Goal: Entertainment & Leisure: Consume media (video, audio)

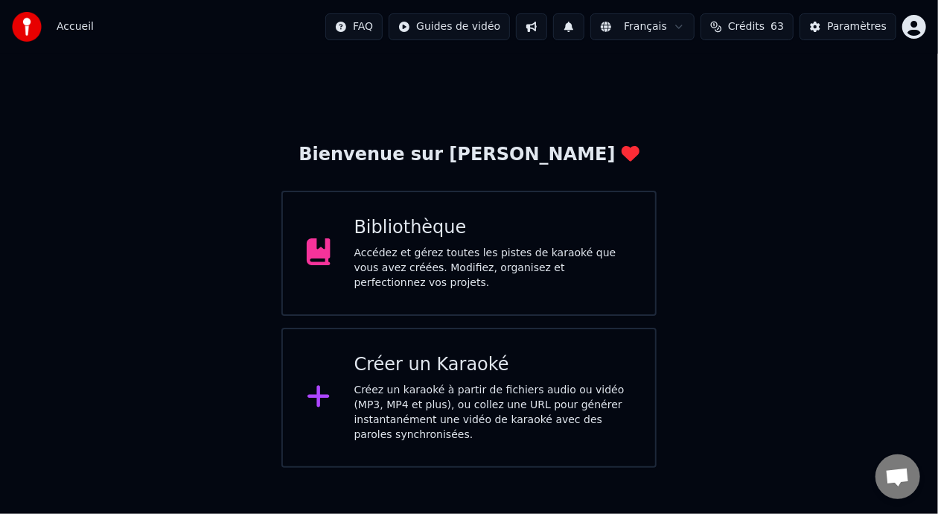
click at [459, 249] on div "Bibliothèque Accédez et gérez toutes les pistes de karaoké que vous avez créées…" at bounding box center [493, 253] width 278 height 74
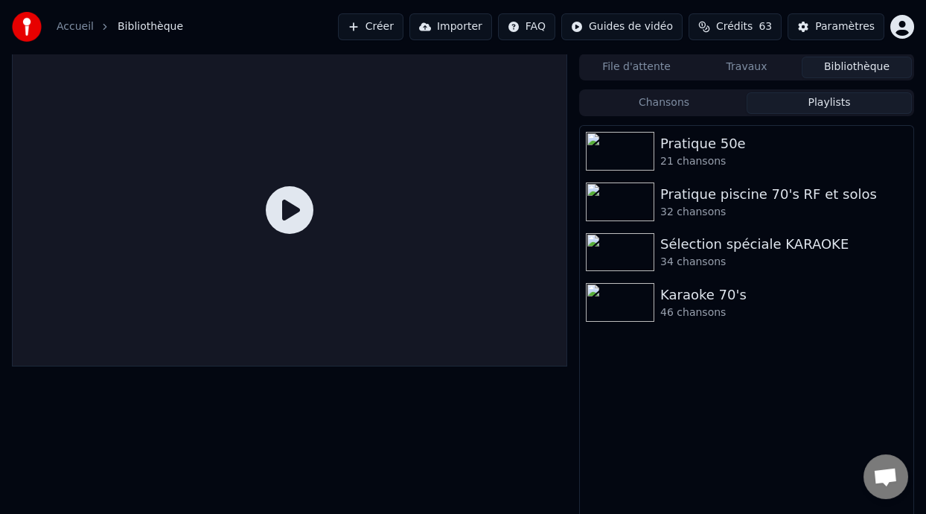
click at [835, 102] on button "Playlists" at bounding box center [829, 103] width 165 height 22
click at [721, 304] on div "Karaoke 70's" at bounding box center [776, 294] width 232 height 21
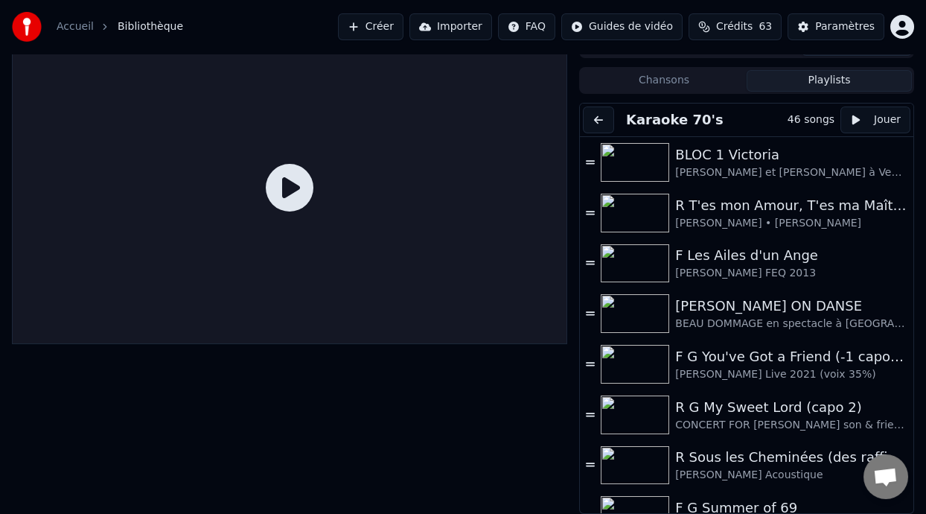
click at [842, 85] on button "Playlists" at bounding box center [829, 81] width 165 height 22
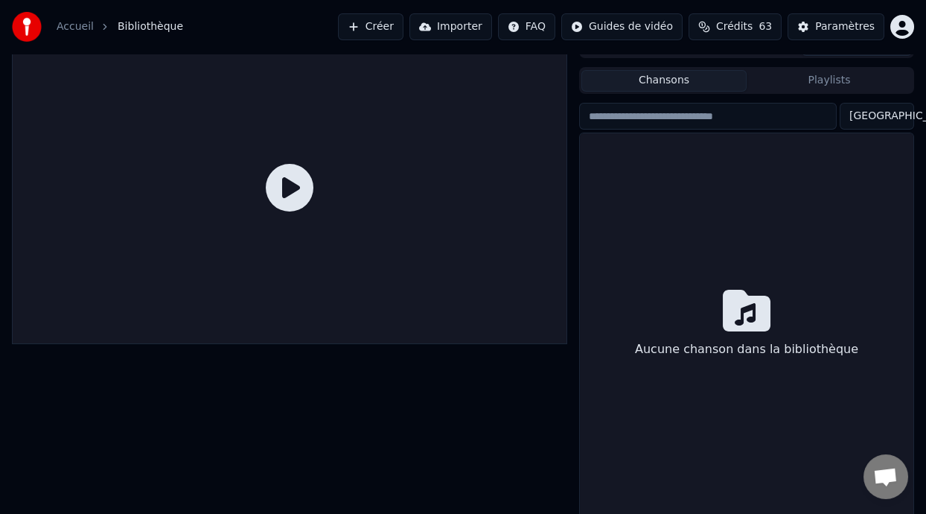
click at [715, 79] on button "Chansons" at bounding box center [663, 81] width 165 height 22
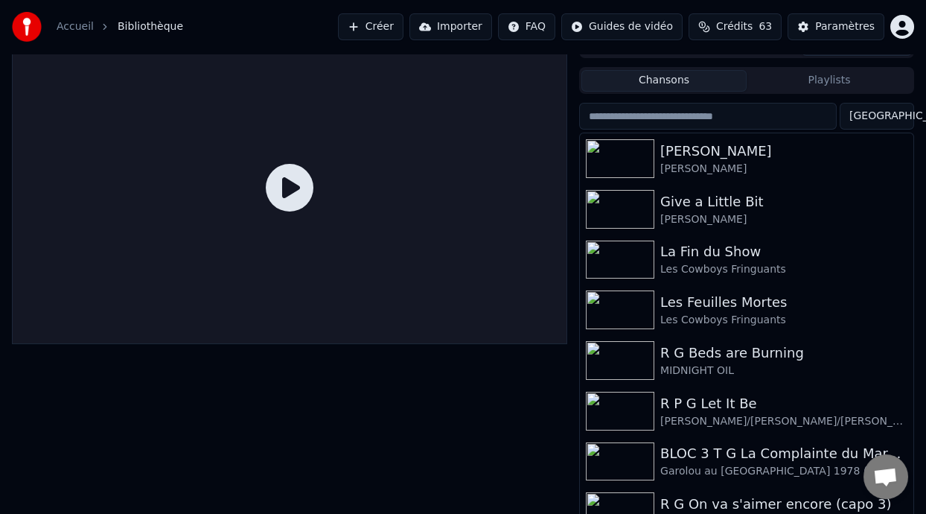
click at [832, 82] on button "Playlists" at bounding box center [829, 81] width 165 height 22
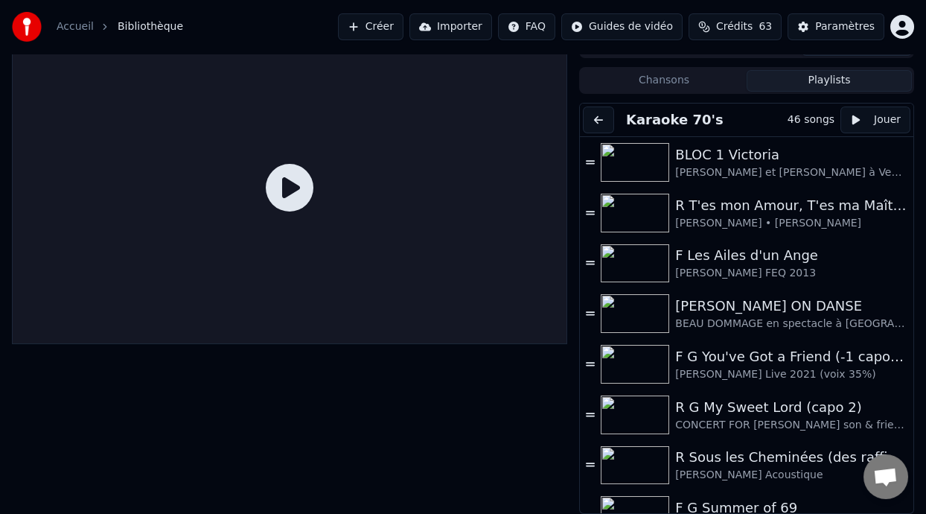
click at [833, 77] on button "Playlists" at bounding box center [829, 81] width 165 height 22
click at [599, 118] on button at bounding box center [598, 119] width 31 height 27
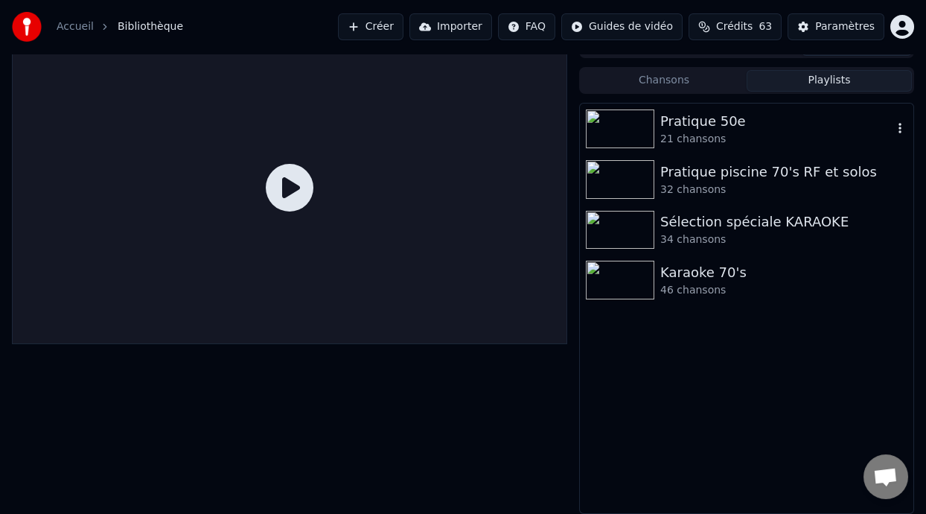
click at [721, 133] on div "21 chansons" at bounding box center [776, 139] width 232 height 15
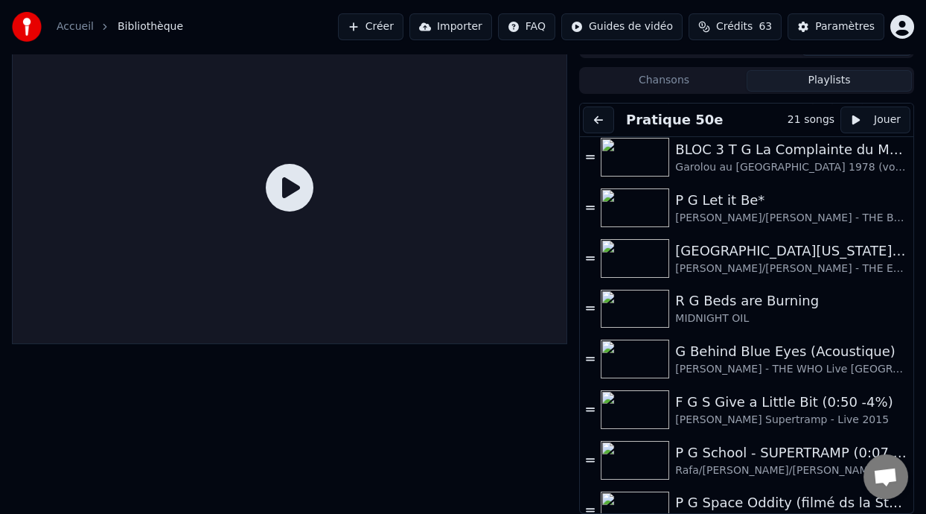
scroll to position [376, 0]
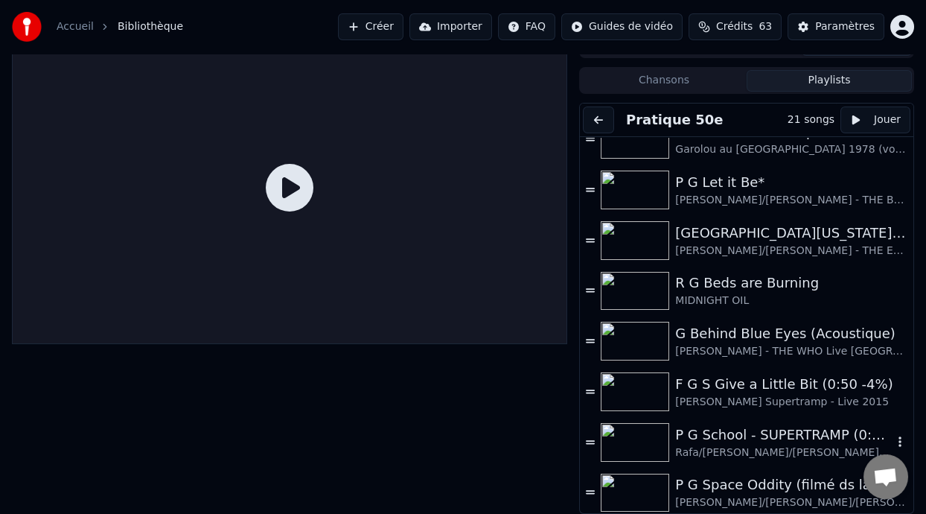
click at [762, 441] on div "P G School - SUPERTRAMP (0:07 -5%)" at bounding box center [783, 434] width 217 height 21
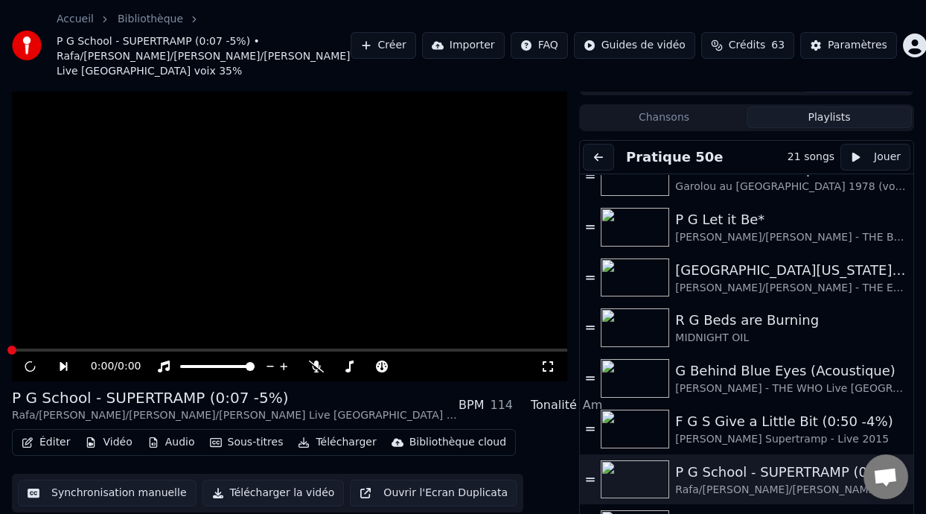
scroll to position [59, 0]
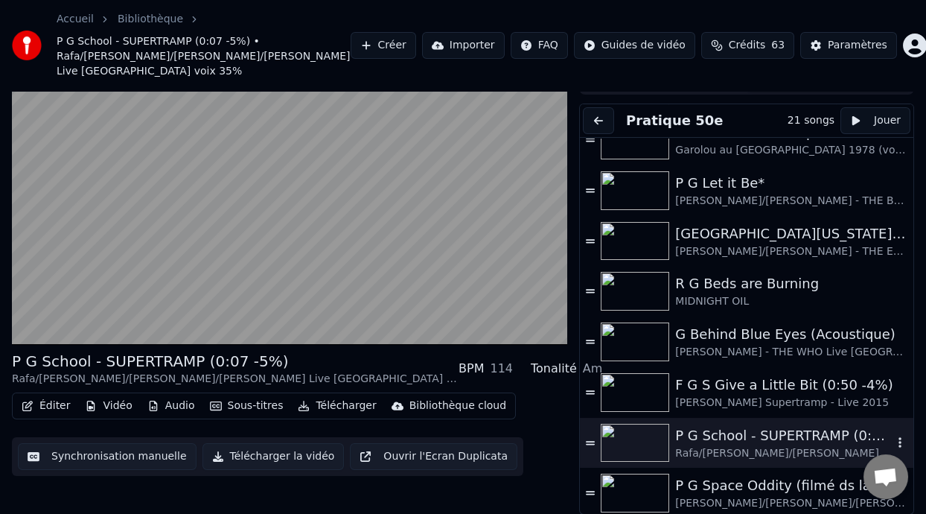
click at [761, 439] on div "P G School - SUPERTRAMP (0:07 -5%)" at bounding box center [783, 435] width 217 height 21
click at [748, 386] on div "F G S Give a Little Bit (0:50 -4%)" at bounding box center [783, 384] width 217 height 21
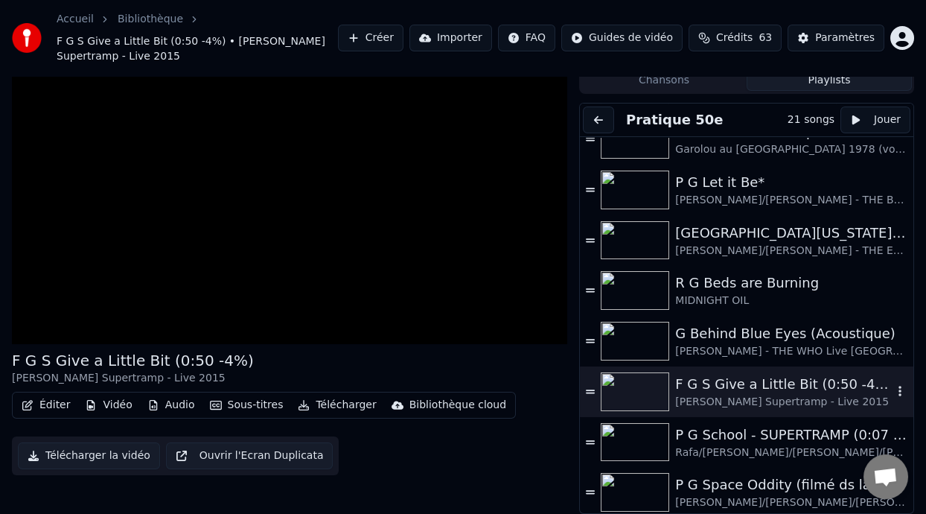
scroll to position [44, 0]
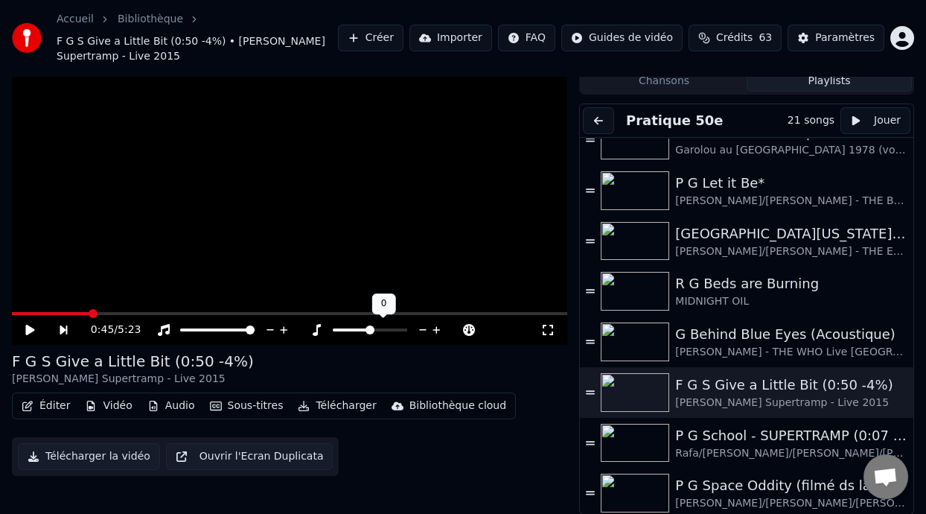
click at [362, 328] on span at bounding box center [351, 329] width 37 height 3
click at [369, 329] on span at bounding box center [370, 329] width 9 height 9
click at [398, 329] on span at bounding box center [402, 329] width 9 height 9
click at [399, 330] on span at bounding box center [399, 329] width 9 height 9
click at [27, 325] on icon at bounding box center [29, 330] width 9 height 10
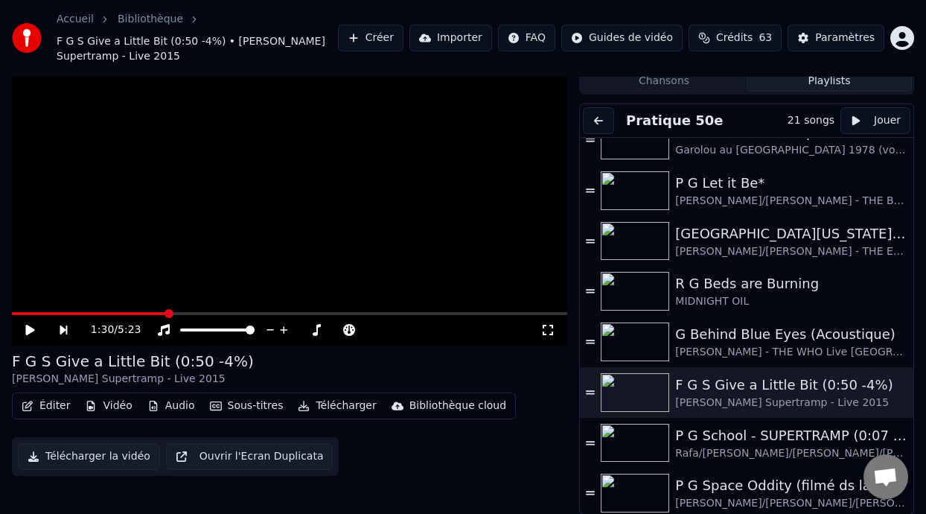
click at [27, 325] on icon at bounding box center [29, 330] width 9 height 10
click at [28, 325] on icon at bounding box center [29, 329] width 7 height 9
click at [827, 80] on button "Playlists" at bounding box center [829, 81] width 165 height 22
click at [693, 84] on button "Chansons" at bounding box center [663, 81] width 165 height 22
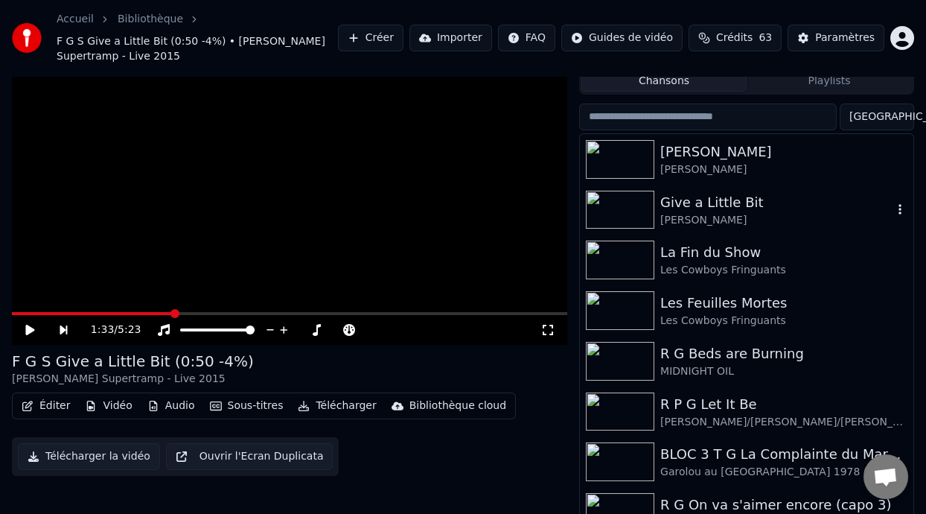
click at [718, 203] on div "Give a Little Bit" at bounding box center [776, 202] width 232 height 21
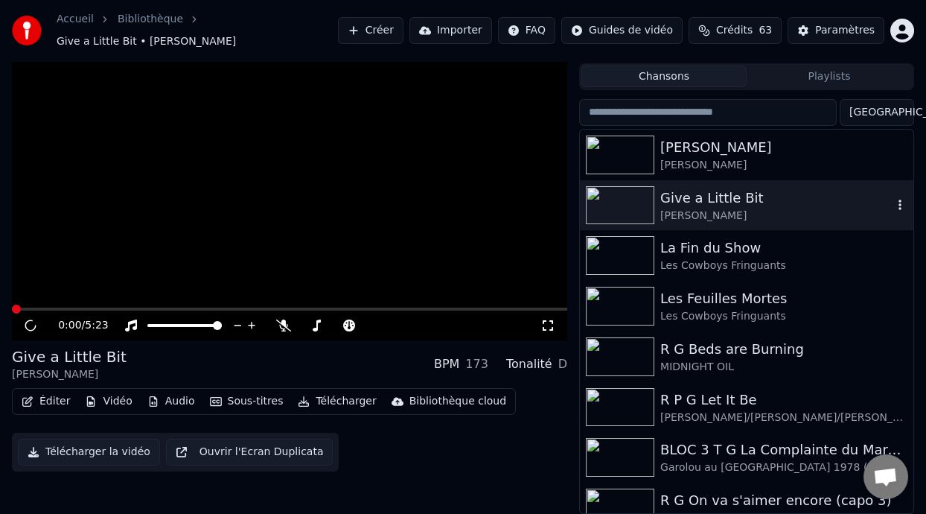
scroll to position [29, 0]
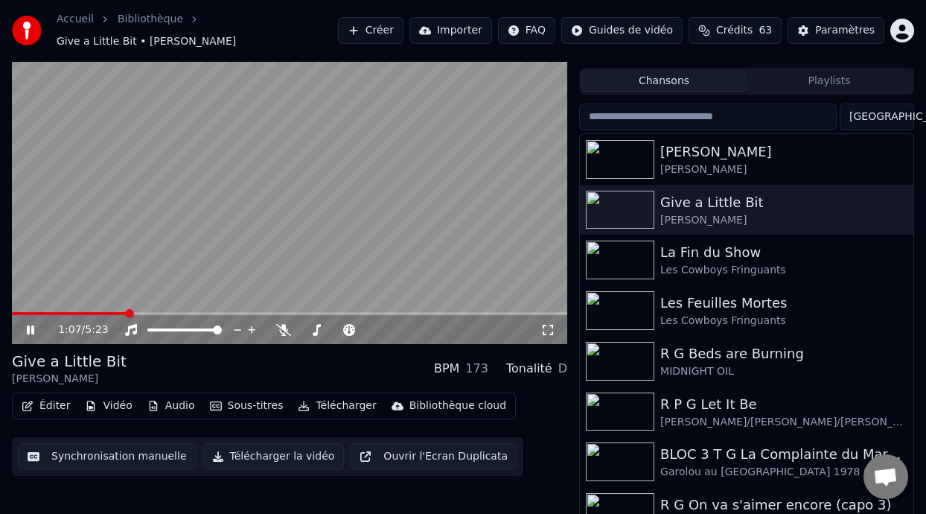
click at [126, 309] on span at bounding box center [129, 313] width 9 height 9
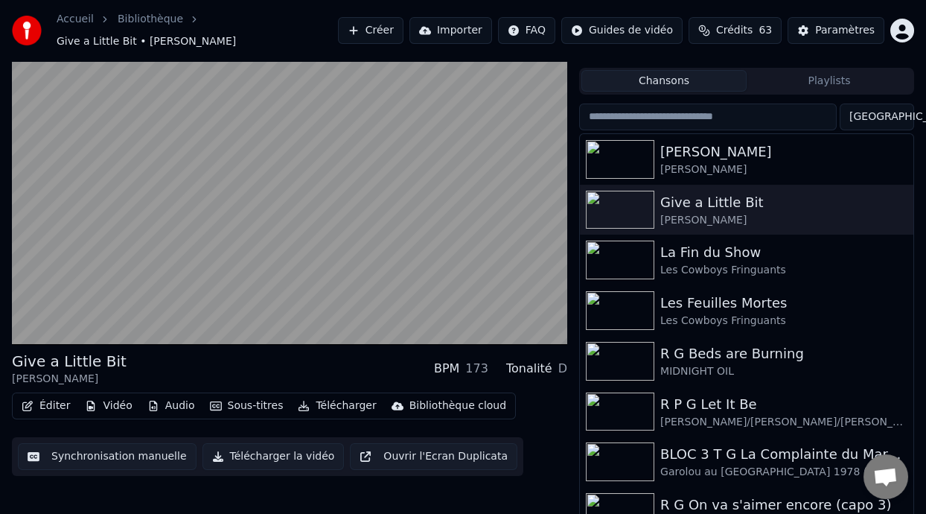
scroll to position [34, 0]
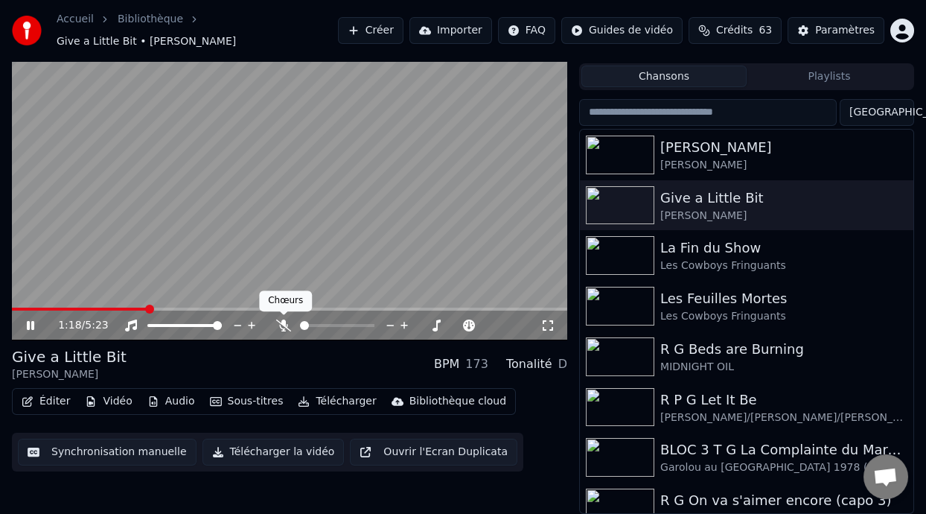
click at [284, 323] on icon at bounding box center [283, 325] width 15 height 12
click at [284, 323] on body "Accueil Bibliothèque Give a Little Bit • Roger Hodgson Créer Importer FAQ Guide…" at bounding box center [463, 223] width 926 height 514
click at [285, 325] on icon at bounding box center [284, 325] width 8 height 12
click at [285, 325] on icon at bounding box center [283, 325] width 15 height 12
click at [19, 308] on span at bounding box center [15, 308] width 7 height 3
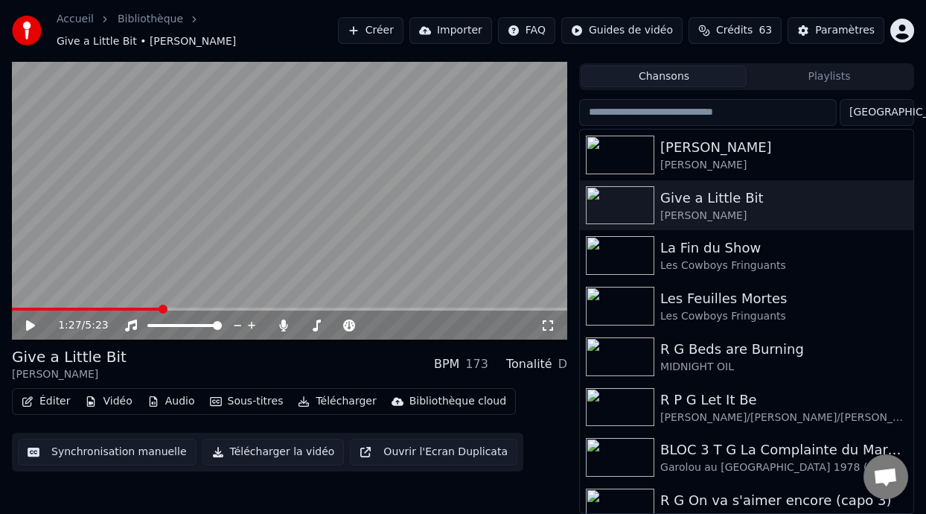
click at [162, 308] on span at bounding box center [163, 309] width 9 height 9
click at [31, 319] on icon at bounding box center [41, 325] width 34 height 12
click at [283, 320] on icon at bounding box center [284, 325] width 8 height 12
click at [831, 82] on button "Playlists" at bounding box center [829, 77] width 165 height 22
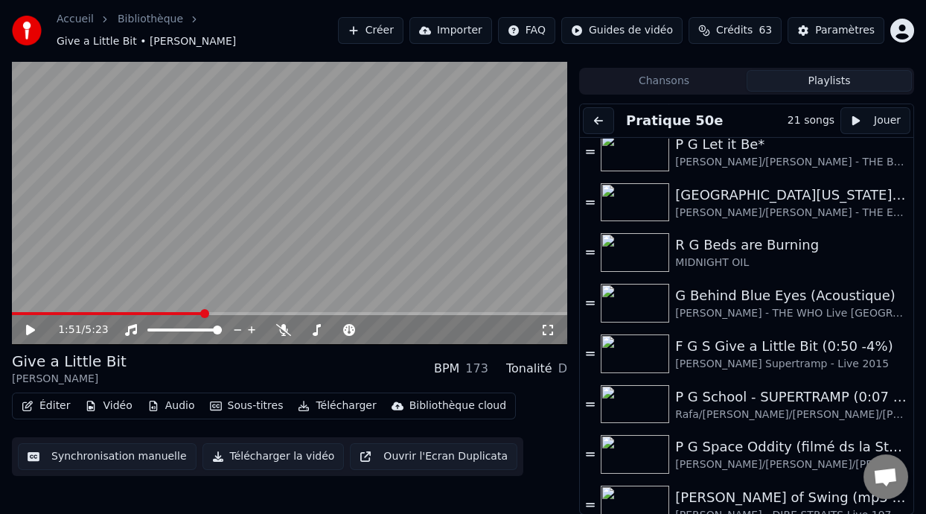
scroll to position [418, 0]
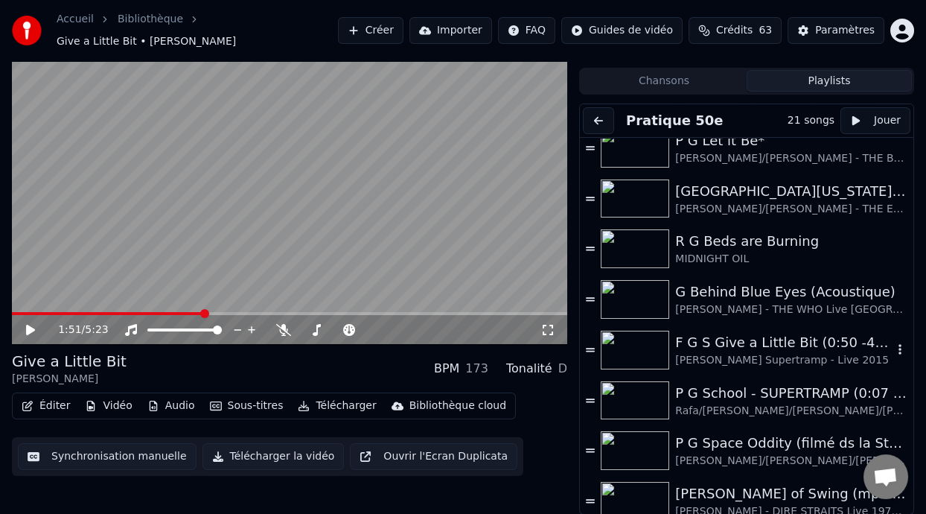
click at [743, 348] on div "F G S Give a Little Bit (0:50 -4%)" at bounding box center [783, 342] width 217 height 21
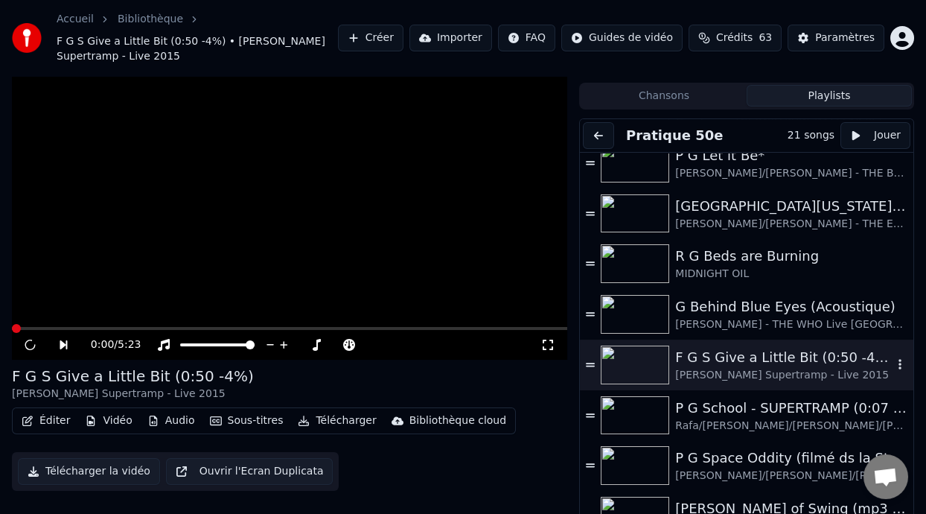
scroll to position [44, 0]
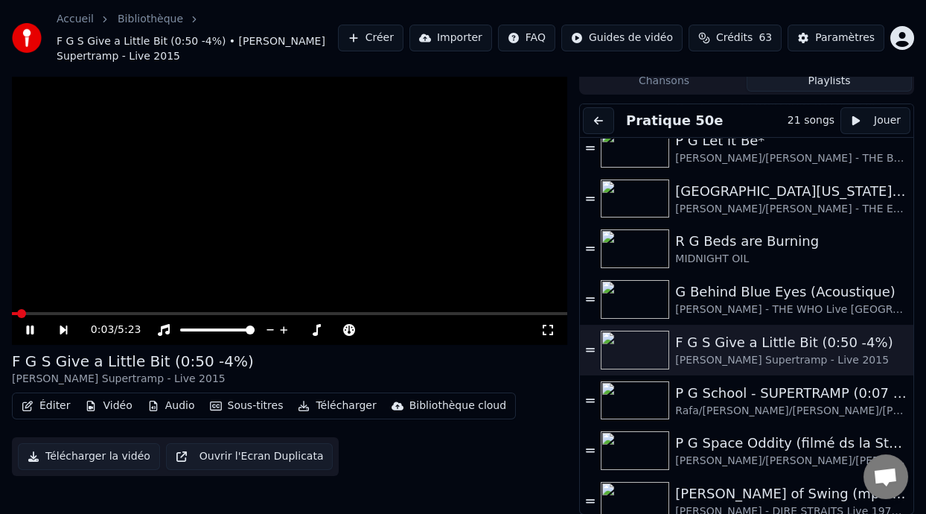
click at [29, 325] on icon at bounding box center [41, 330] width 34 height 12
click at [146, 309] on span at bounding box center [148, 313] width 9 height 9
click at [30, 325] on icon at bounding box center [41, 330] width 34 height 12
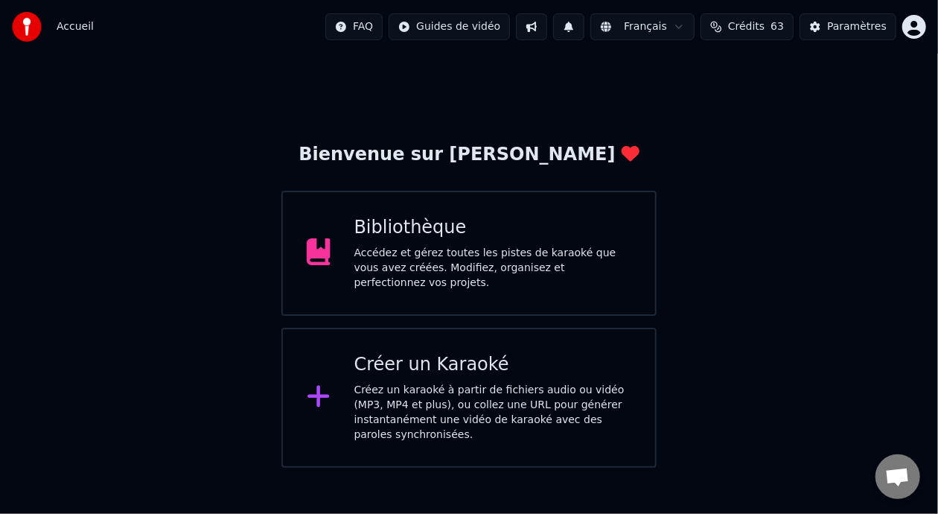
click at [478, 254] on div "Accédez et gérez toutes les pistes de karaoké que vous avez créées. Modifiez, o…" at bounding box center [493, 268] width 278 height 45
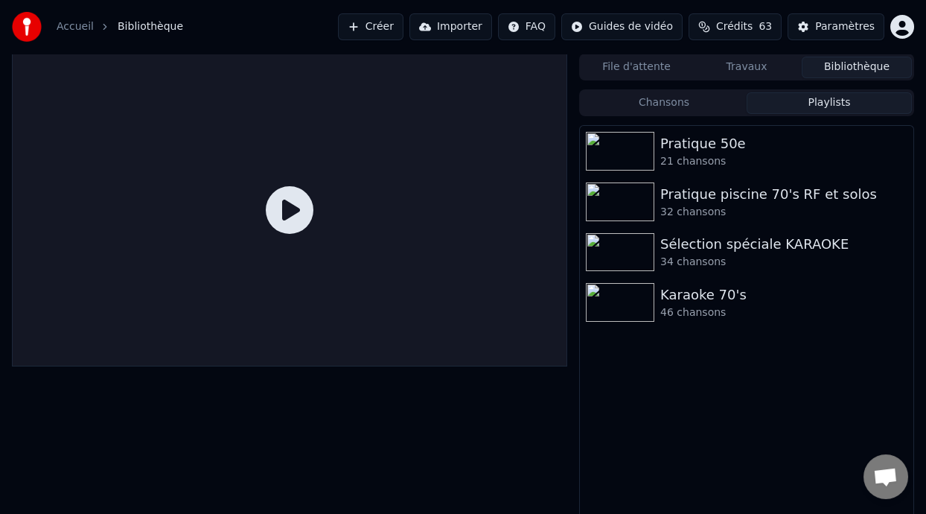
click at [846, 101] on button "Playlists" at bounding box center [829, 103] width 165 height 22
click at [728, 144] on div "Pratique 50e" at bounding box center [776, 143] width 232 height 21
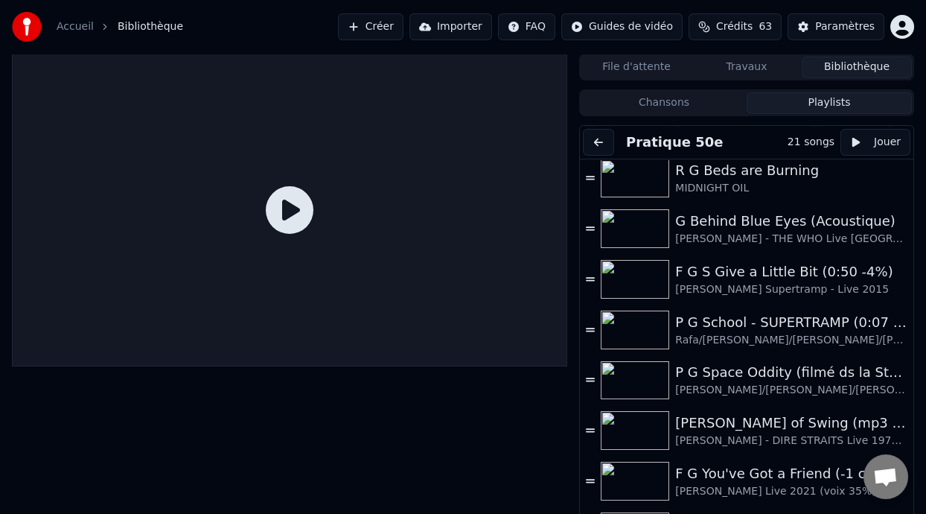
scroll to position [527, 0]
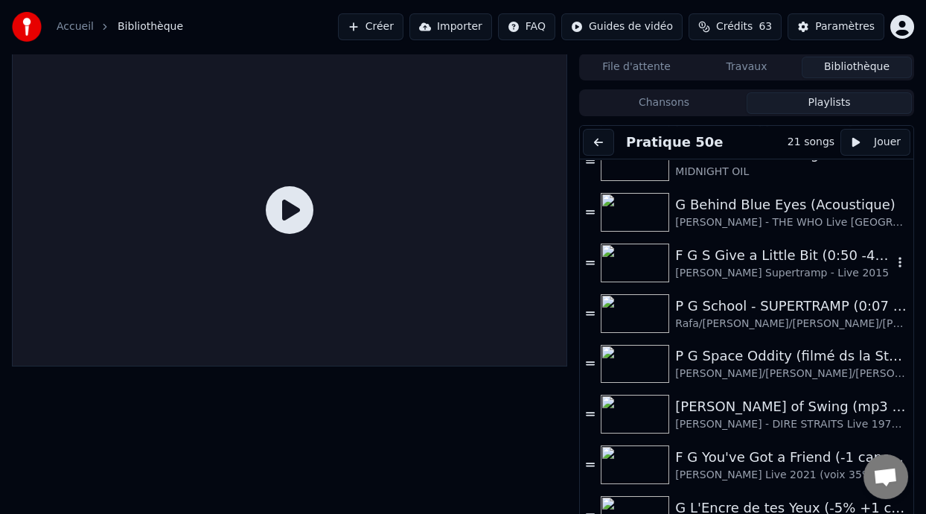
click at [733, 258] on div "F G S Give a Little Bit (0:50 -4%)" at bounding box center [783, 255] width 217 height 21
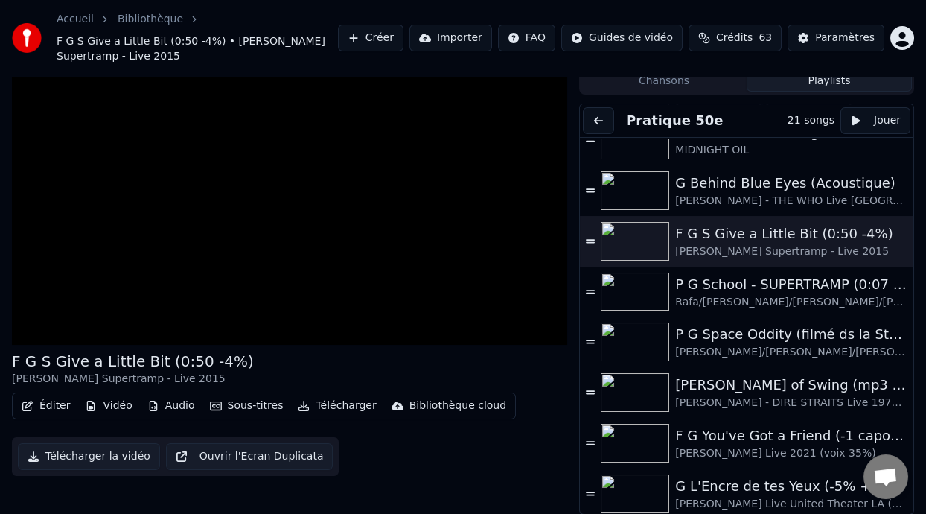
scroll to position [0, 0]
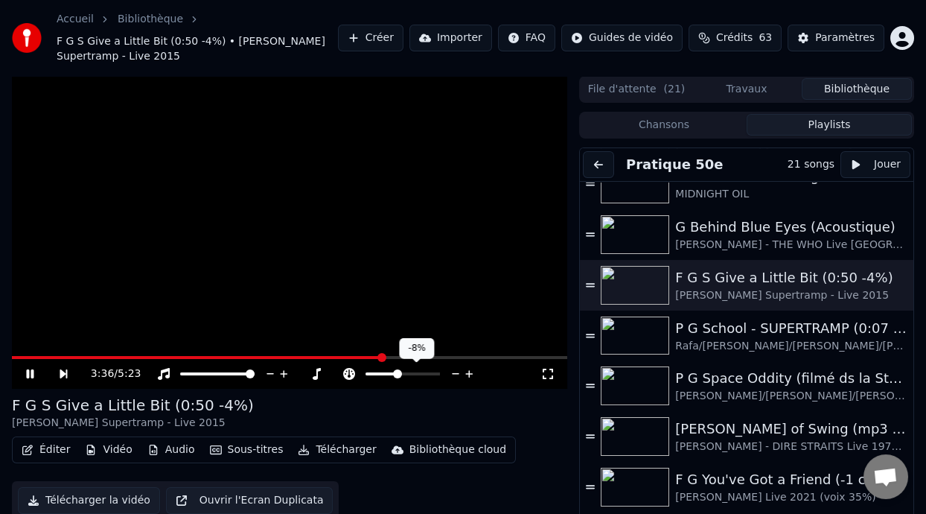
click at [396, 372] on span at bounding box center [381, 373] width 31 height 3
click at [400, 374] on span at bounding box center [399, 373] width 9 height 9
click at [399, 374] on span at bounding box center [399, 373] width 9 height 9
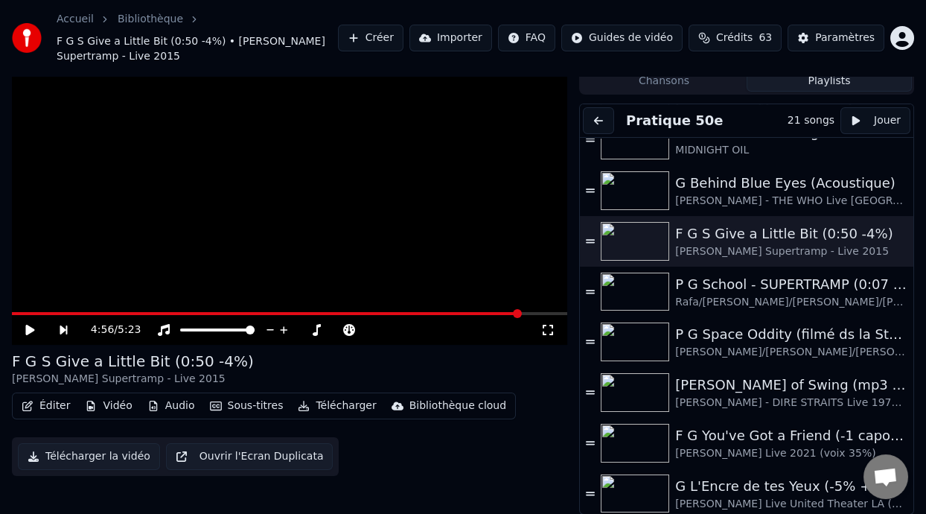
click at [417, 310] on video at bounding box center [289, 188] width 555 height 313
click at [325, 312] on span at bounding box center [168, 313] width 313 height 3
click at [337, 312] on span at bounding box center [289, 313] width 555 height 3
click at [348, 312] on span at bounding box center [289, 313] width 555 height 3
click at [461, 312] on span at bounding box center [248, 313] width 473 height 3
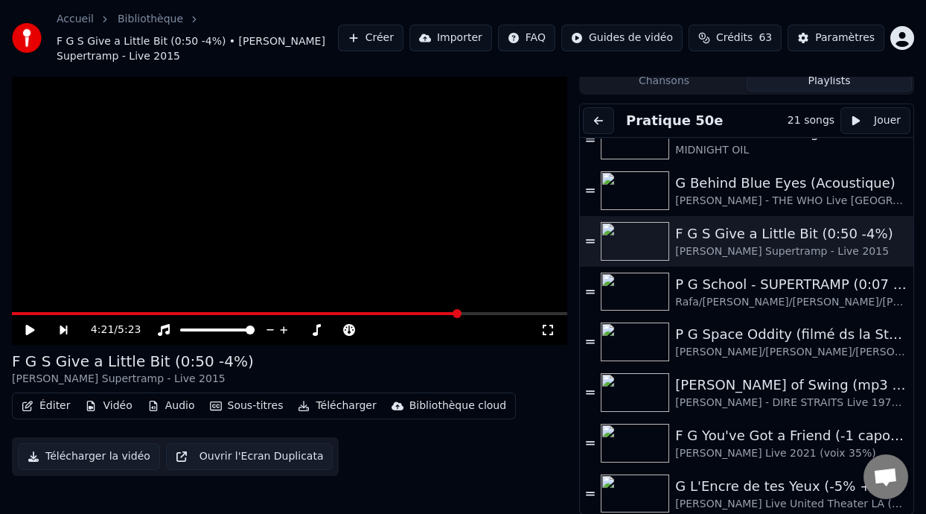
click at [25, 326] on icon at bounding box center [41, 330] width 34 height 12
click at [431, 313] on span at bounding box center [221, 313] width 419 height 3
click at [411, 312] on span at bounding box center [223, 313] width 423 height 3
click at [27, 326] on icon at bounding box center [29, 329] width 7 height 9
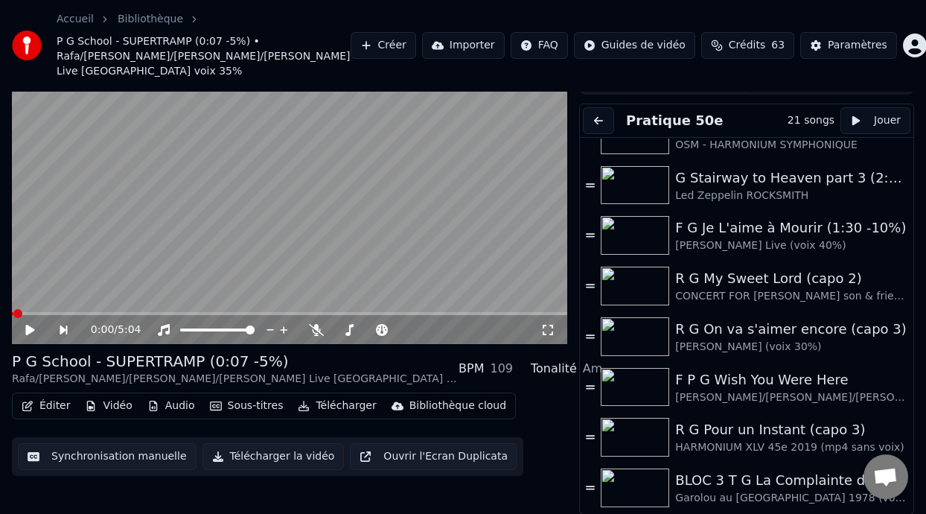
scroll to position [0, 0]
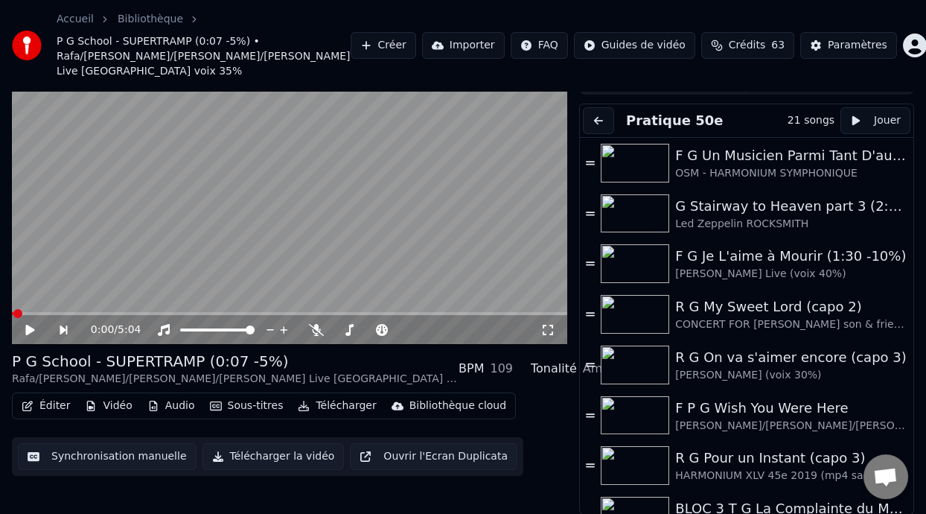
click at [603, 121] on button at bounding box center [598, 120] width 31 height 27
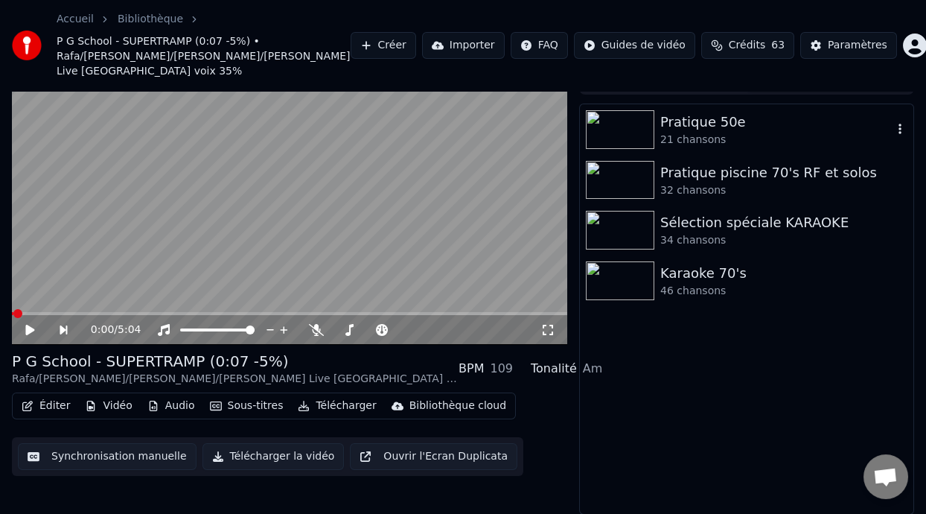
click at [722, 127] on div "Pratique 50e" at bounding box center [776, 122] width 232 height 21
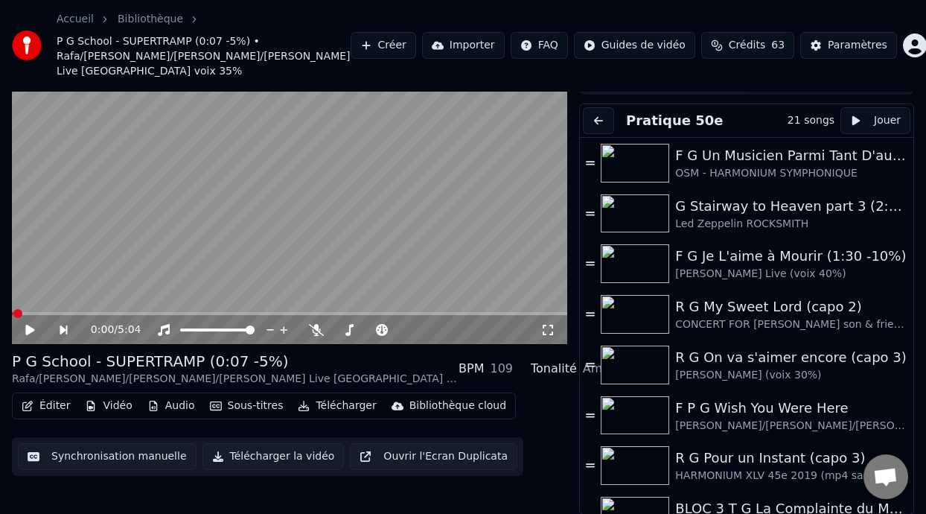
click at [602, 121] on button at bounding box center [598, 120] width 31 height 27
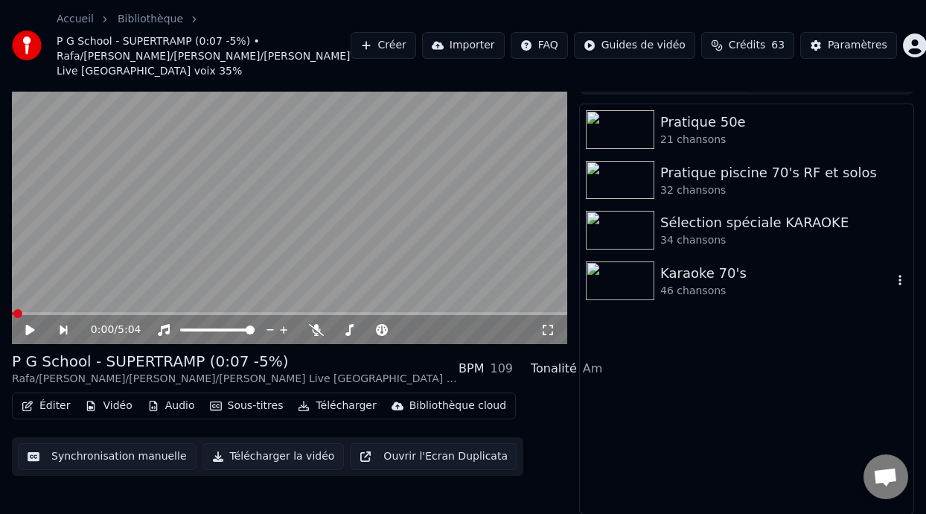
click at [700, 270] on div "Karaoke 70's" at bounding box center [776, 273] width 232 height 21
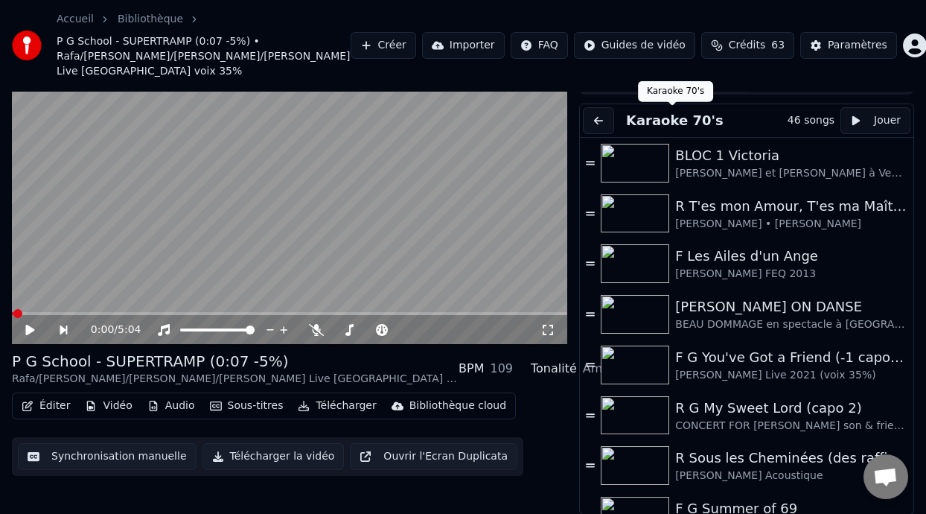
click at [607, 116] on button at bounding box center [598, 120] width 31 height 27
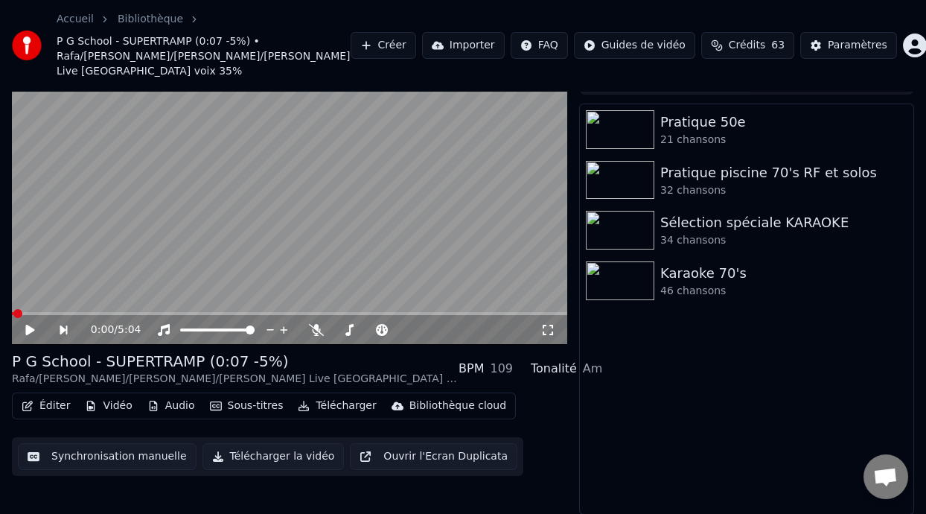
click at [151, 15] on link "Bibliothèque" at bounding box center [151, 19] width 66 height 15
click at [189, 15] on icon "breadcrumb" at bounding box center [194, 19] width 10 height 10
click at [189, 19] on icon "breadcrumb" at bounding box center [194, 19] width 10 height 10
click at [713, 284] on div "46 chansons" at bounding box center [776, 291] width 232 height 15
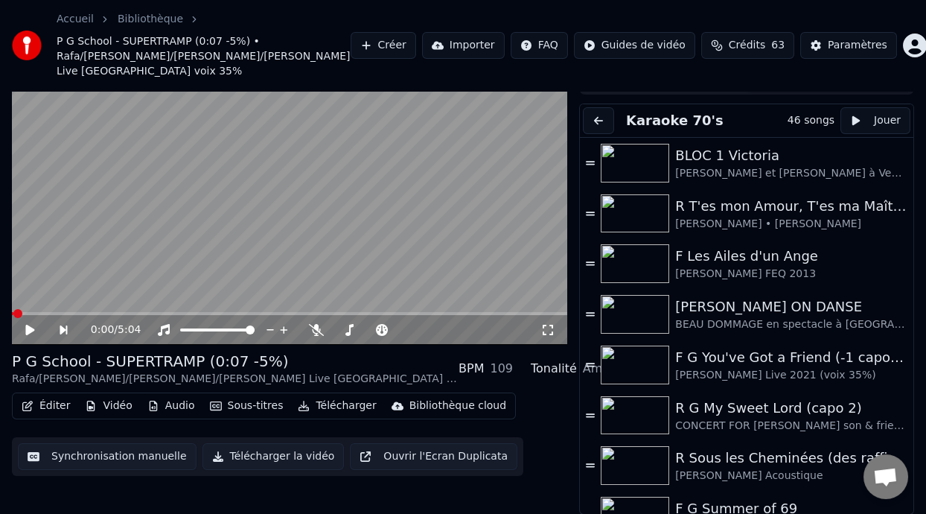
click at [144, 15] on link "Bibliothèque" at bounding box center [151, 19] width 66 height 15
click at [602, 119] on button at bounding box center [598, 120] width 31 height 27
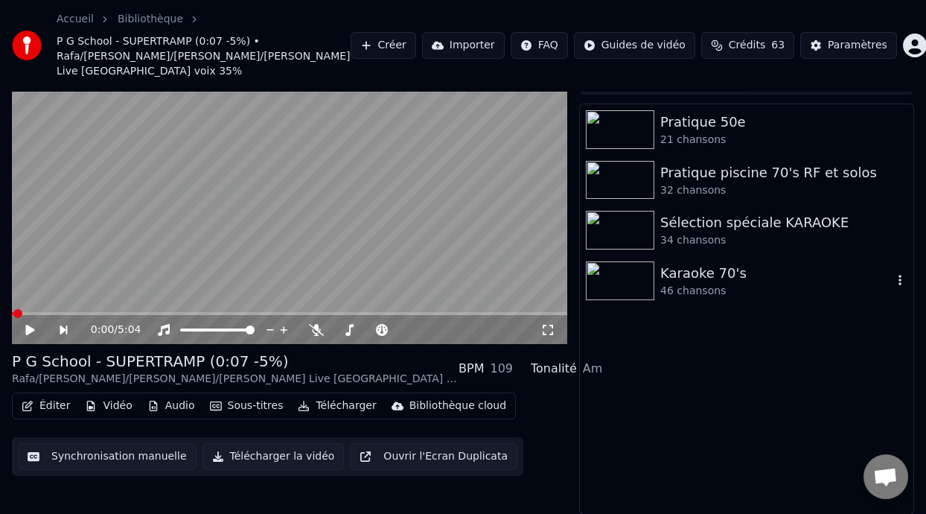
click at [726, 273] on div "Karaoke 70's" at bounding box center [776, 273] width 232 height 21
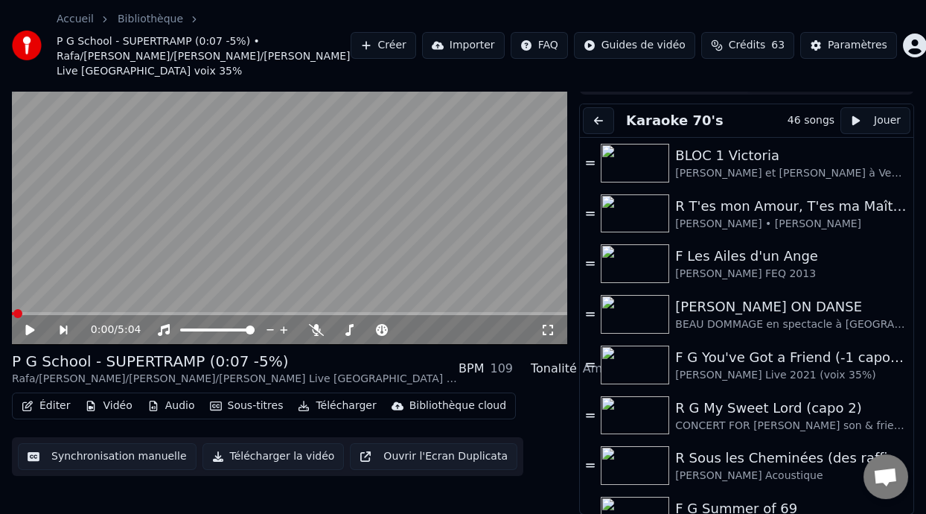
click at [74, 21] on link "Accueil" at bounding box center [75, 19] width 37 height 15
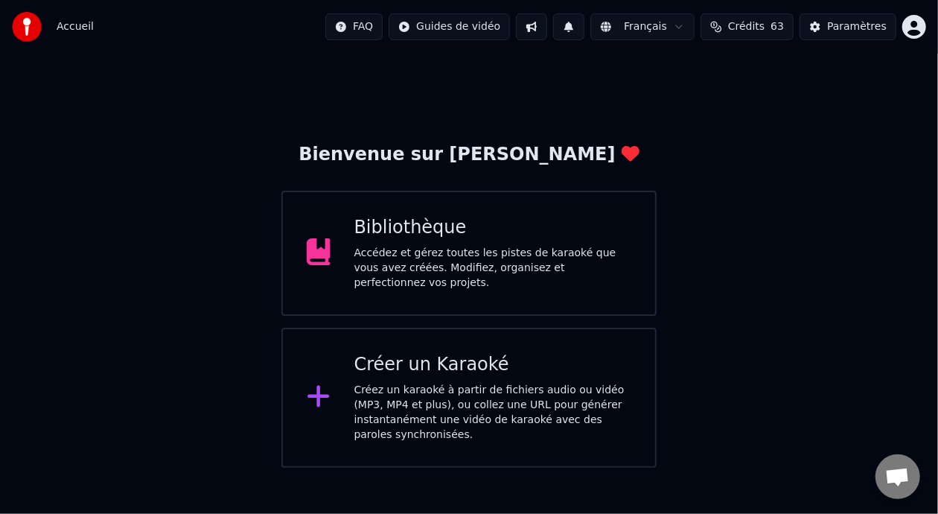
click at [511, 251] on div "Accédez et gérez toutes les pistes de karaoké que vous avez créées. Modifiez, o…" at bounding box center [493, 268] width 278 height 45
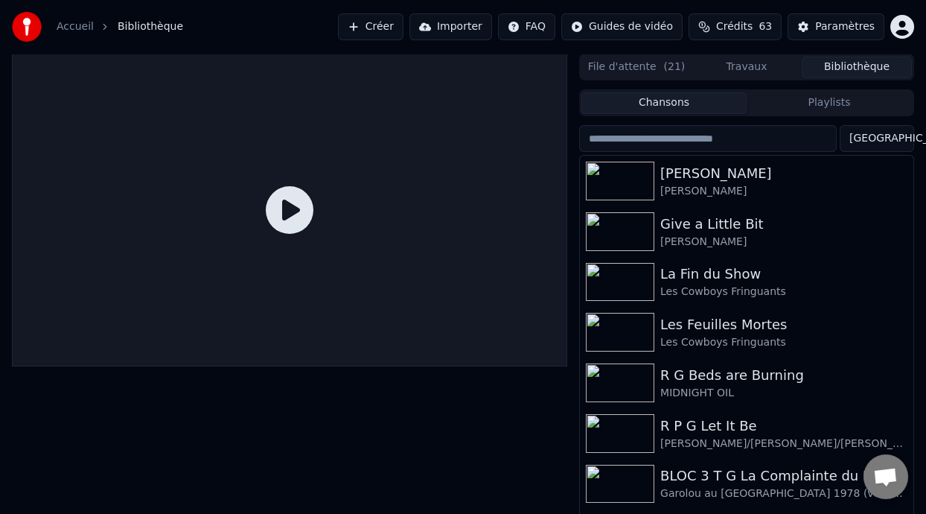
click at [703, 101] on button "Chansons" at bounding box center [663, 103] width 165 height 22
click at [695, 103] on button "Chansons" at bounding box center [663, 103] width 165 height 22
click at [828, 97] on button "Playlists" at bounding box center [829, 103] width 165 height 22
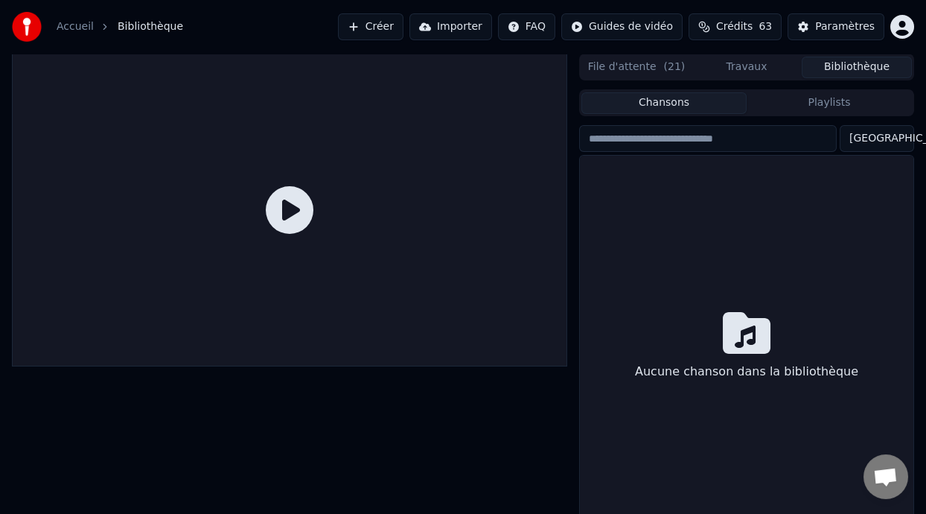
click at [669, 106] on button "Chansons" at bounding box center [663, 103] width 165 height 22
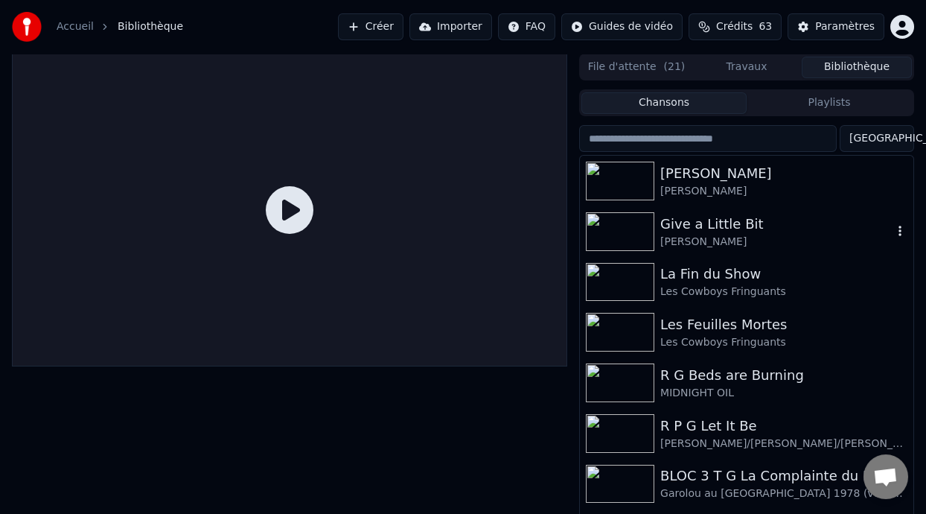
click at [717, 235] on div "[PERSON_NAME]" at bounding box center [776, 242] width 232 height 15
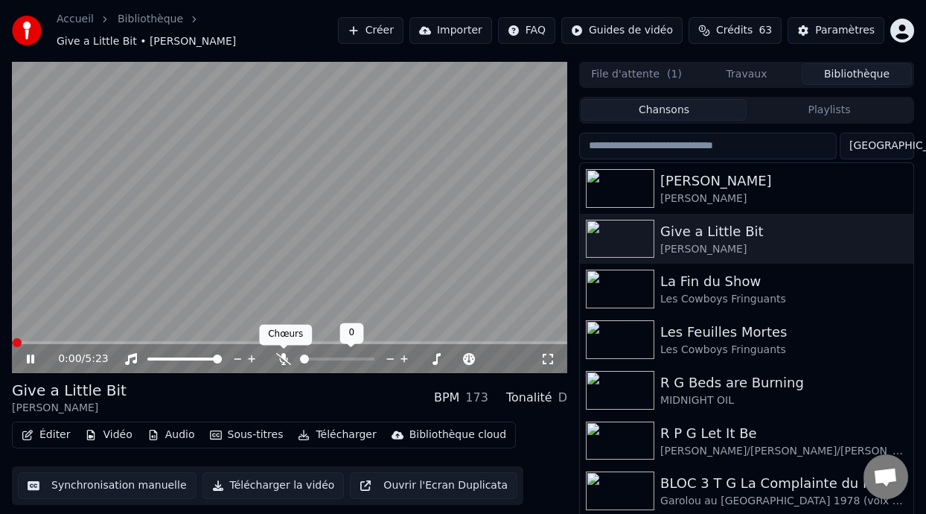
click at [279, 354] on icon at bounding box center [283, 359] width 15 height 12
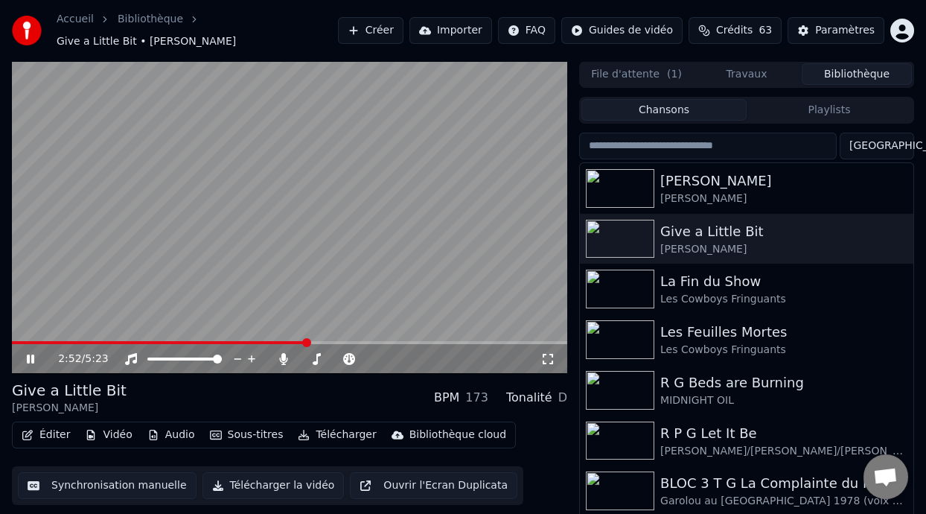
click at [311, 338] on span at bounding box center [306, 342] width 9 height 9
click at [334, 339] on span at bounding box center [329, 342] width 9 height 9
click at [283, 355] on icon at bounding box center [284, 359] width 8 height 12
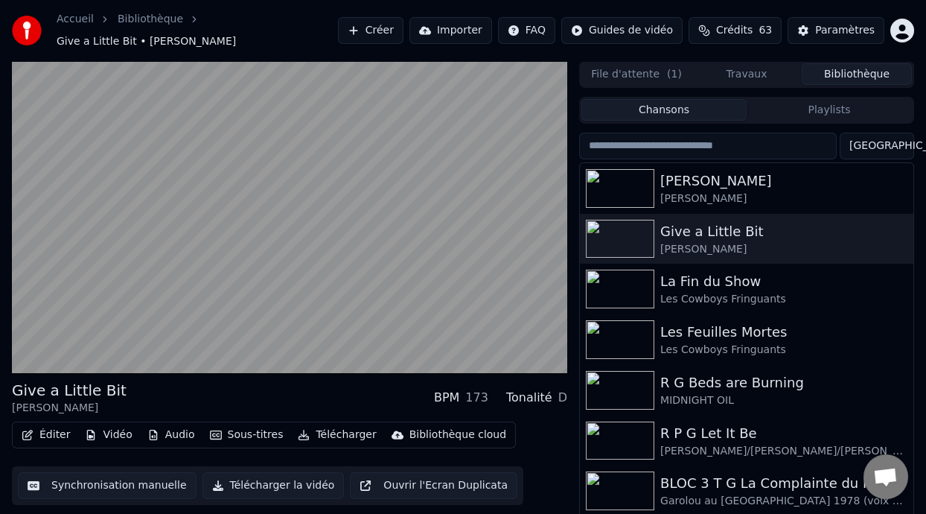
scroll to position [34, 0]
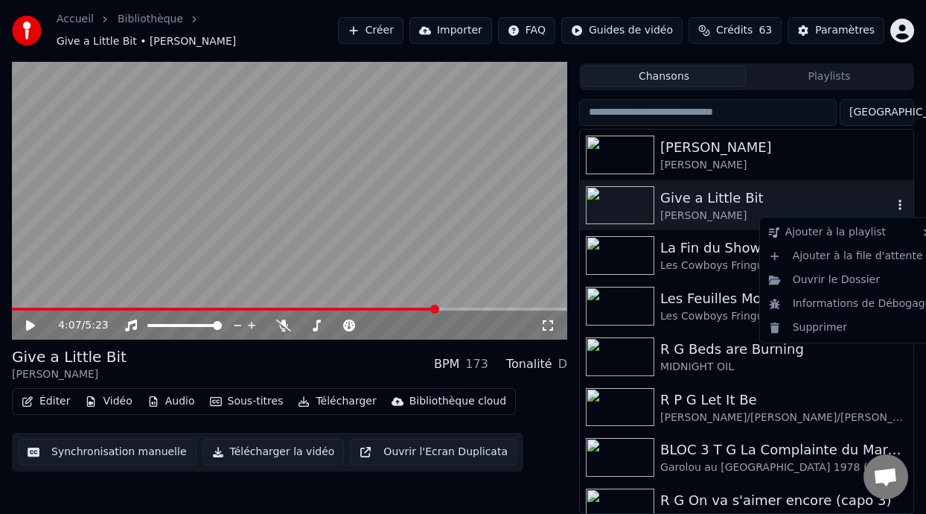
click at [893, 198] on button "button" at bounding box center [900, 206] width 15 height 18
click at [844, 326] on div "Supprimer" at bounding box center [850, 328] width 175 height 24
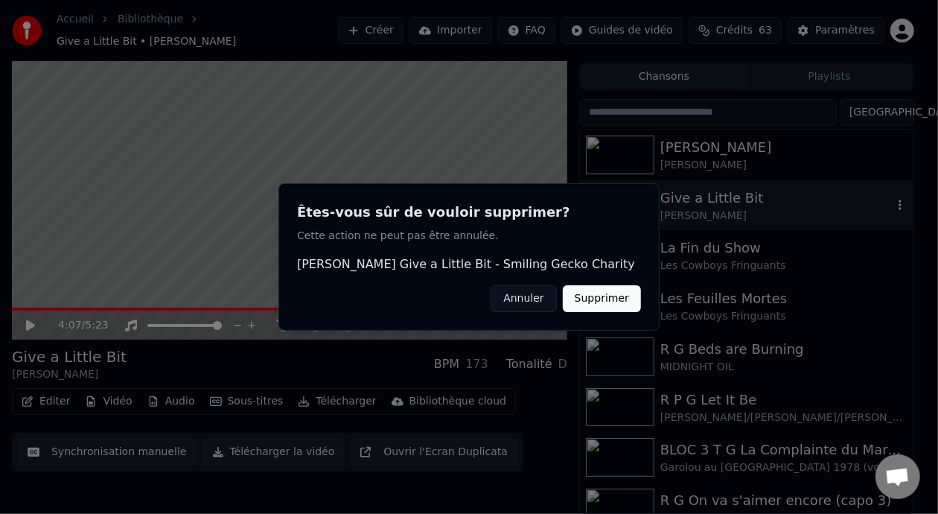
click at [614, 290] on button "Supprimer" at bounding box center [602, 298] width 78 height 27
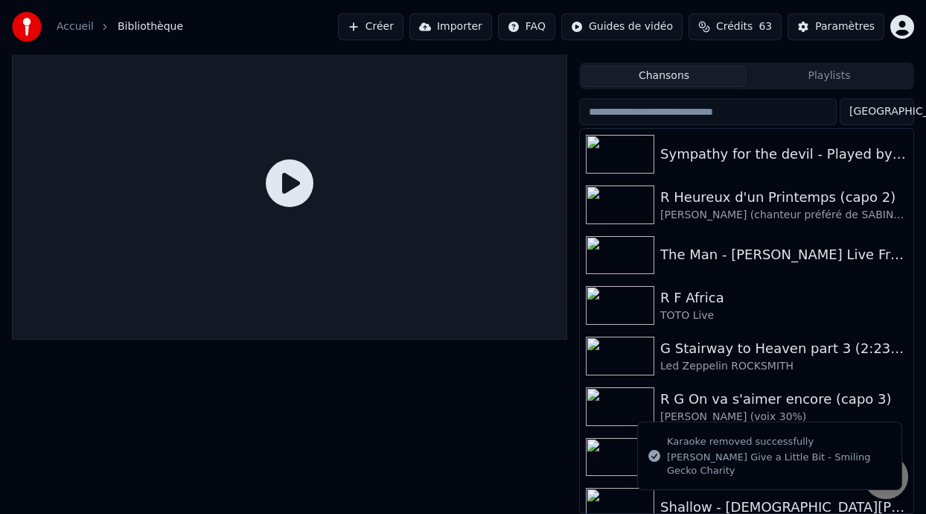
scroll to position [26, 0]
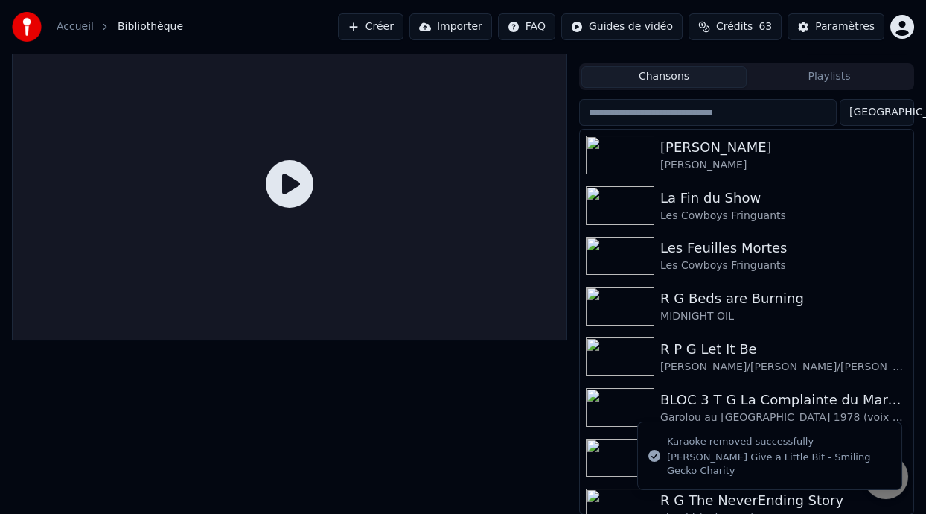
click at [833, 78] on button "Playlists" at bounding box center [829, 77] width 165 height 22
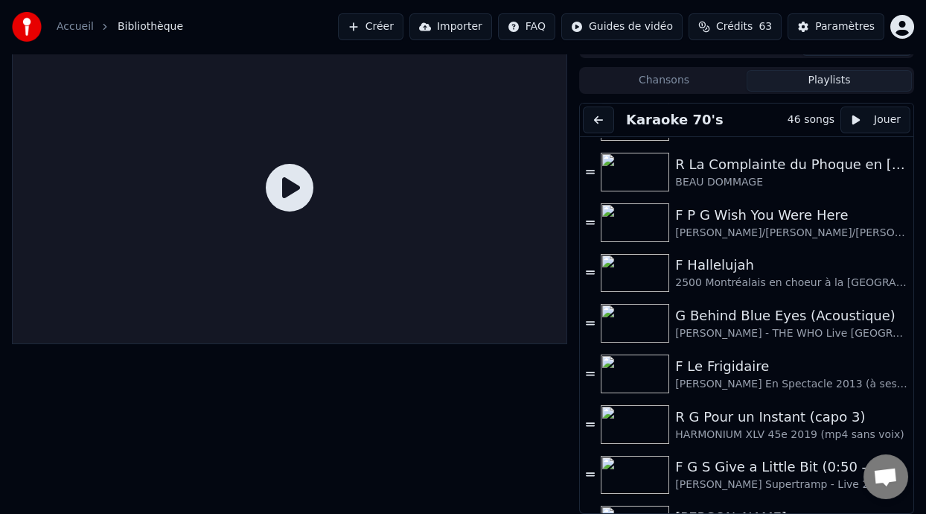
scroll to position [0, 0]
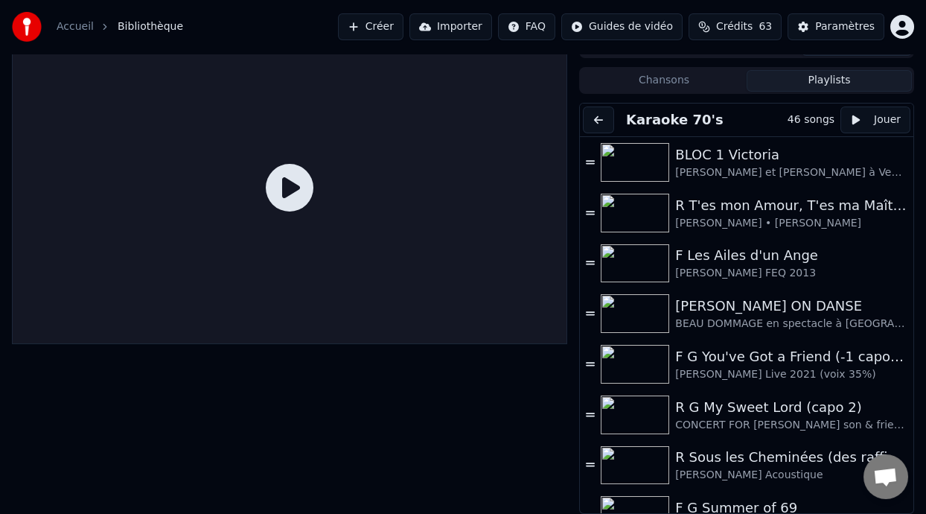
click at [829, 80] on button "Playlists" at bounding box center [829, 81] width 165 height 22
click at [597, 124] on button at bounding box center [598, 119] width 31 height 27
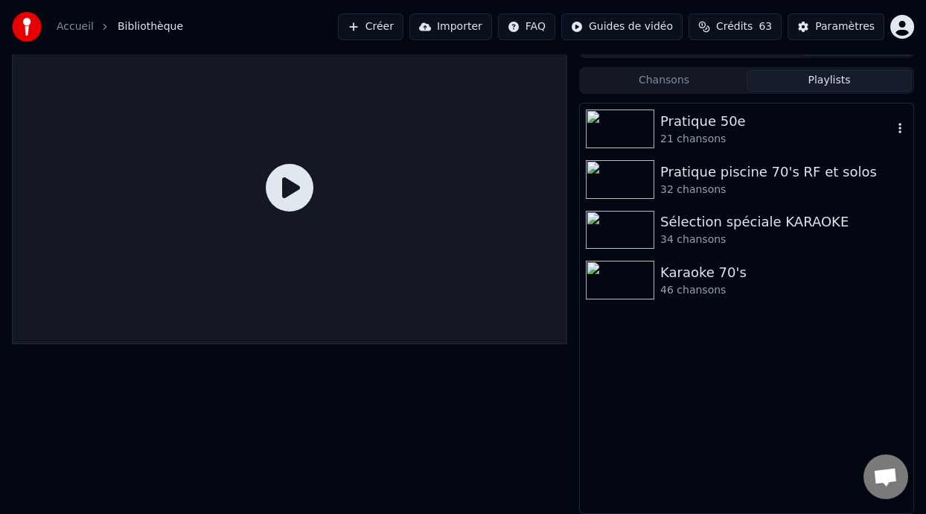
click at [756, 123] on div "Pratique 50e" at bounding box center [776, 121] width 232 height 21
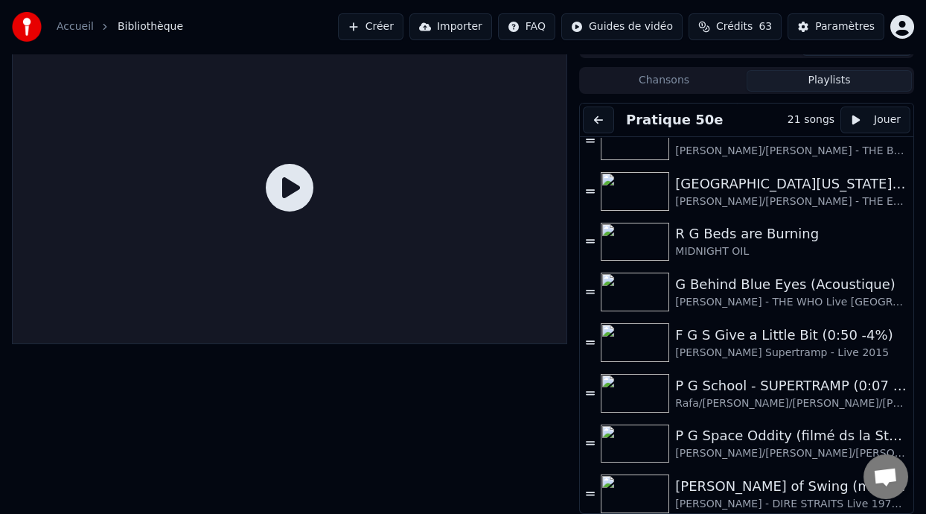
scroll to position [431, 0]
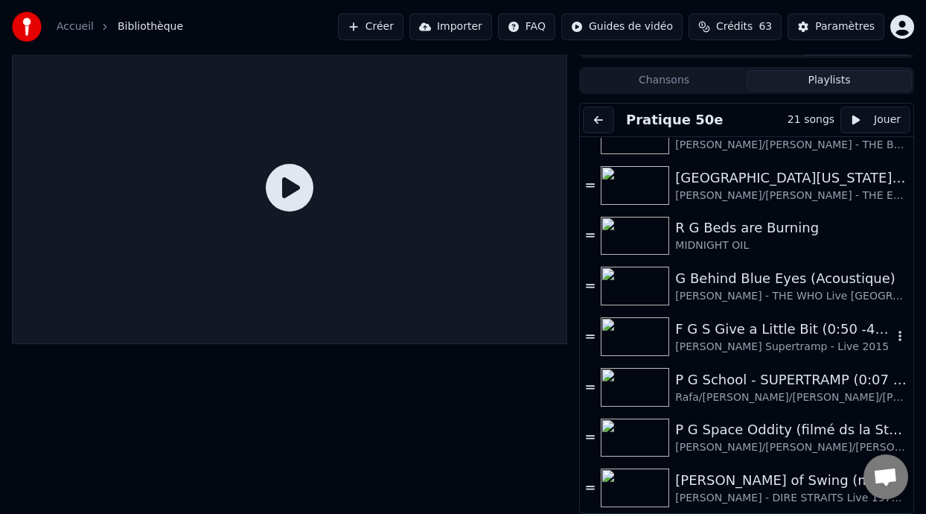
click at [740, 329] on div "F G S Give a Little Bit (0:50 -4%)" at bounding box center [783, 329] width 217 height 21
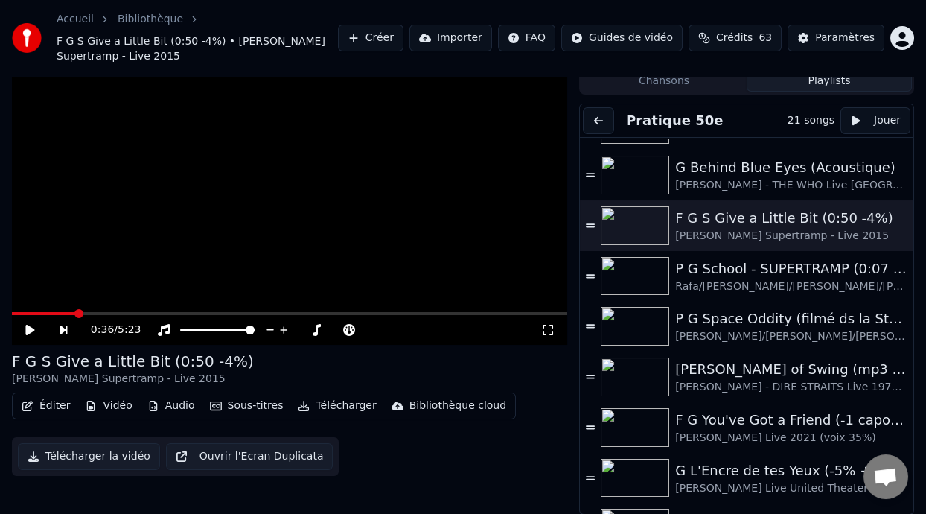
scroll to position [503, 0]
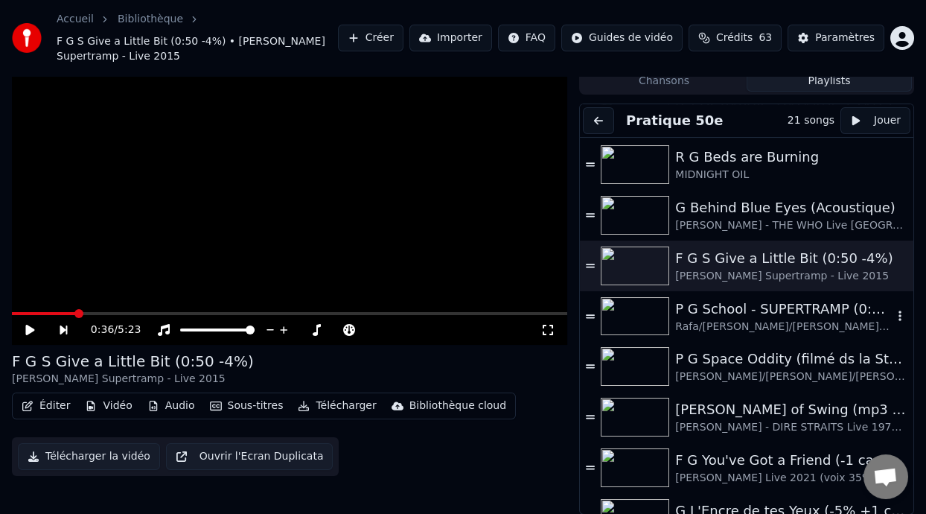
click at [770, 312] on div "P G School - SUPERTRAMP (0:07 -5%)" at bounding box center [783, 309] width 217 height 21
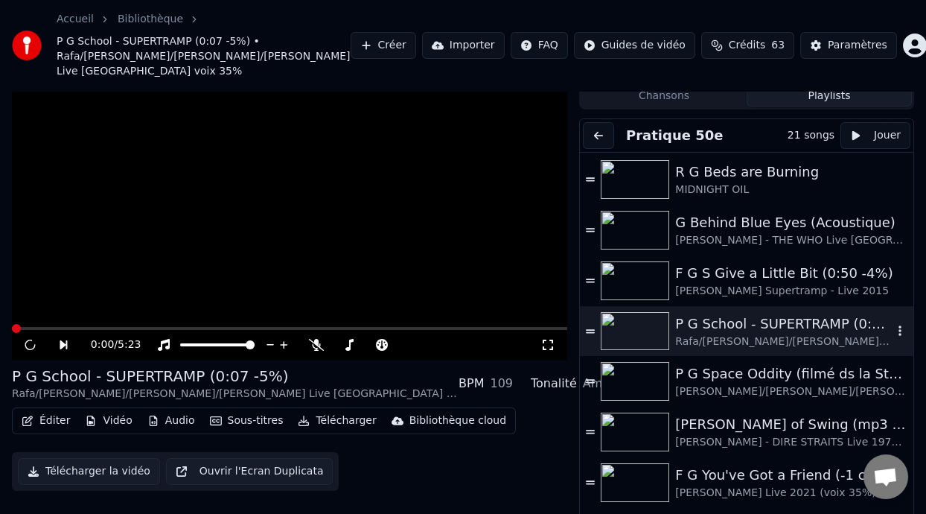
scroll to position [59, 0]
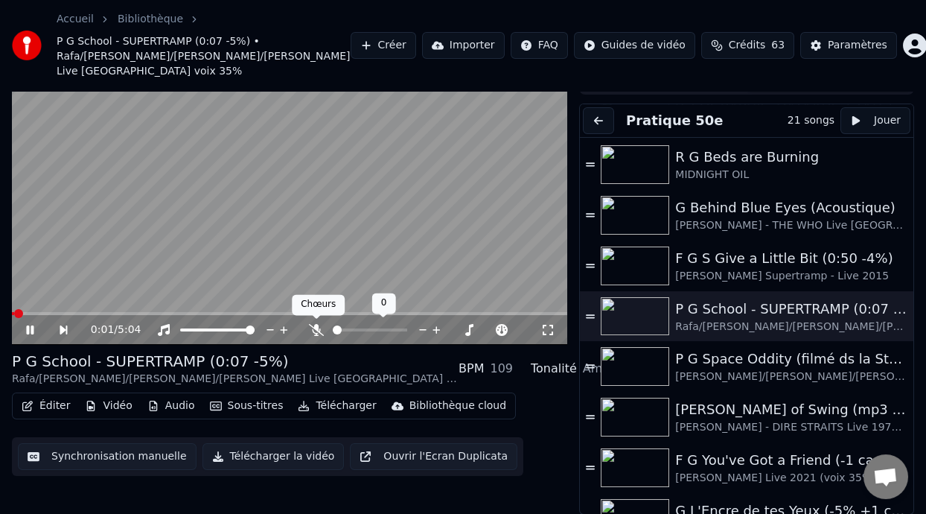
click at [314, 326] on icon at bounding box center [316, 330] width 15 height 12
click at [314, 326] on icon at bounding box center [316, 330] width 8 height 12
click at [314, 326] on icon at bounding box center [316, 330] width 15 height 12
click at [314, 326] on icon at bounding box center [316, 330] width 8 height 12
click at [31, 325] on icon at bounding box center [41, 330] width 34 height 12
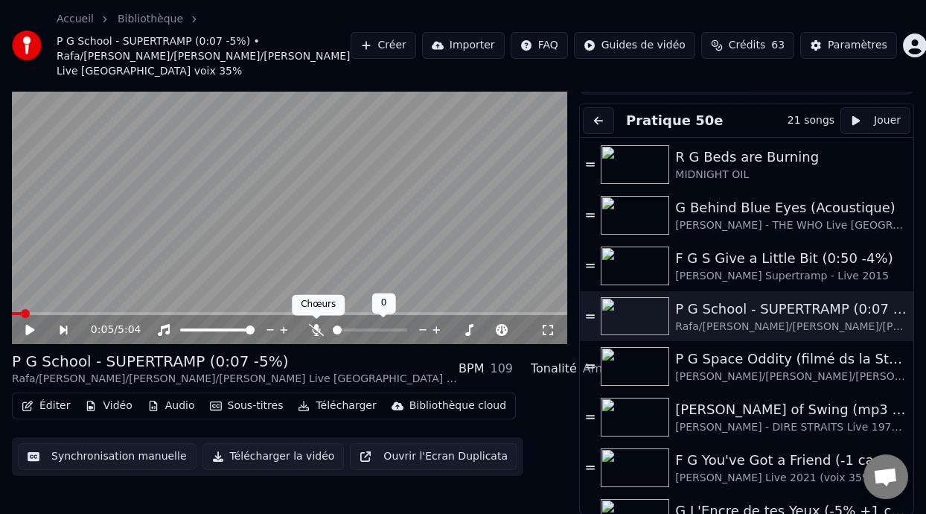
click at [313, 325] on icon at bounding box center [316, 330] width 15 height 12
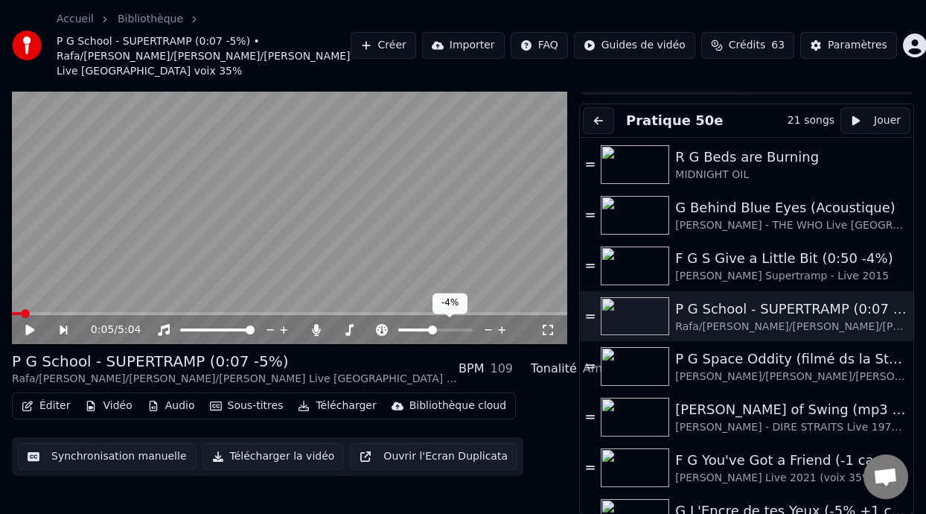
click at [425, 328] on span at bounding box center [415, 329] width 34 height 3
click at [430, 329] on span at bounding box center [426, 329] width 9 height 9
click at [431, 334] on span at bounding box center [431, 329] width 9 height 9
